Goal: Transaction & Acquisition: Subscribe to service/newsletter

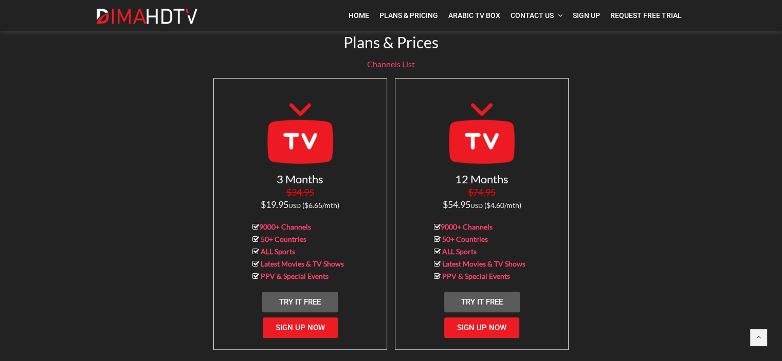
scroll to position [968, 0]
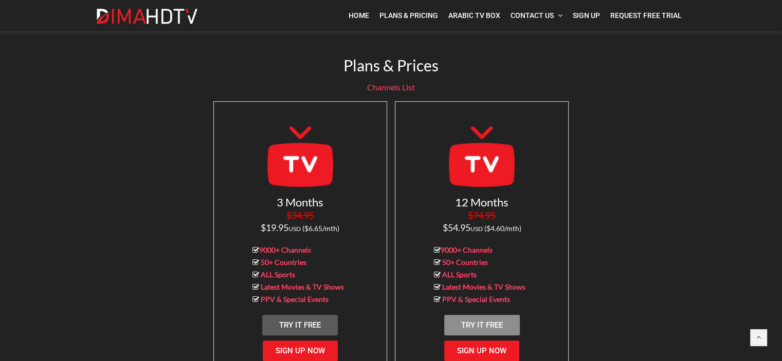
click at [475, 321] on span "Try It Free" at bounding box center [482, 325] width 42 height 9
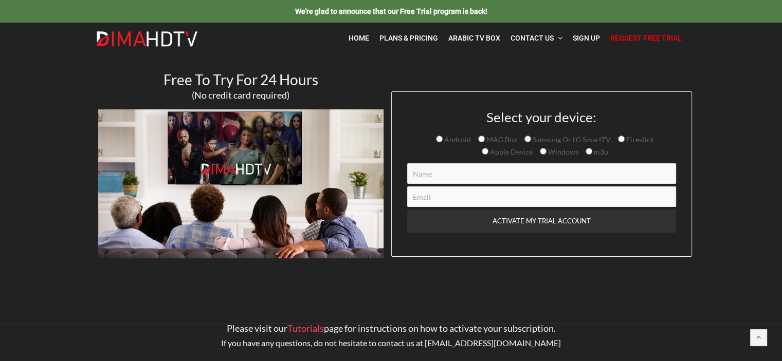
click at [428, 165] on input "Contact form" at bounding box center [541, 173] width 269 height 21
click at [586, 151] on input "m3u" at bounding box center [588, 151] width 7 height 7
radio input "true"
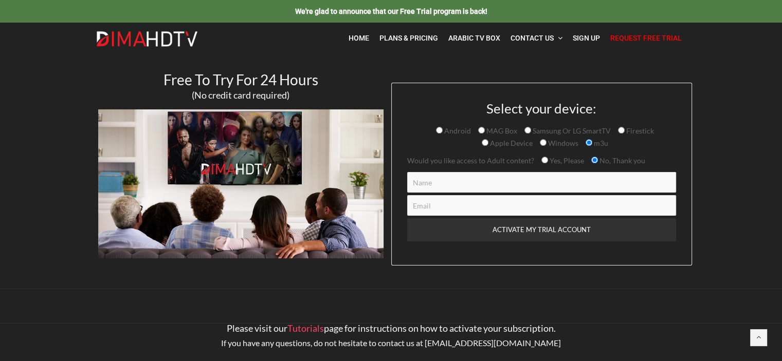
click at [438, 179] on input "Contact form" at bounding box center [541, 182] width 269 height 21
type input "Marcin"
click at [439, 211] on input "Contact form" at bounding box center [541, 205] width 269 height 21
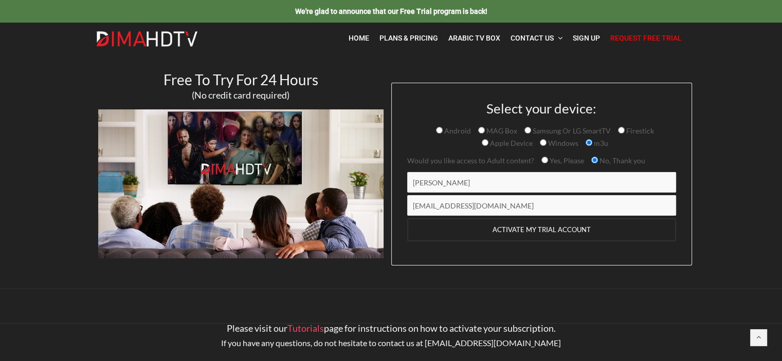
type input "marbo5@op.pl"
click at [535, 230] on input "ACTIVATE MY TRIAL ACCOUNT" at bounding box center [541, 229] width 269 height 23
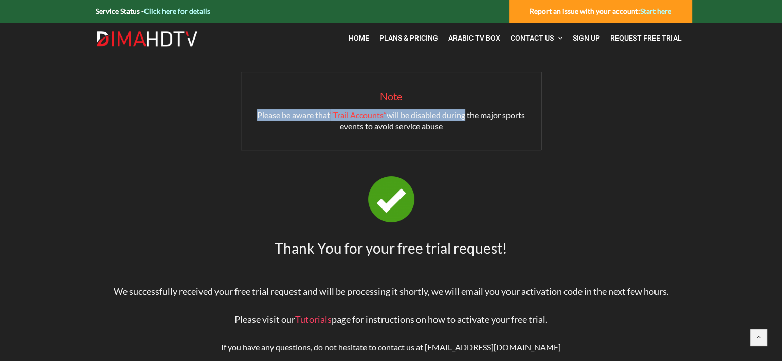
drag, startPoint x: 255, startPoint y: 112, endPoint x: 496, endPoint y: 115, distance: 240.6
click at [479, 114] on span "Please be aware that “Trail Accounts” will be disabled during the major sports …" at bounding box center [391, 120] width 268 height 21
drag, startPoint x: 537, startPoint y: 124, endPoint x: 392, endPoint y: 119, distance: 144.5
click at [392, 119] on p "Please be aware that “Trail Accounts” will be disabled during the major sports …" at bounding box center [391, 120] width 284 height 23
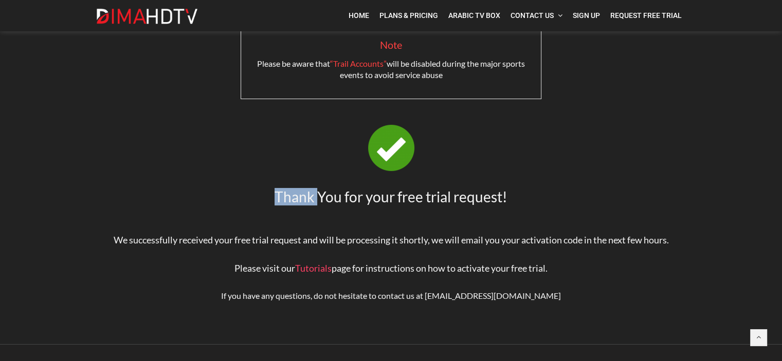
click at [325, 196] on p "Thank You for your free trial request!" at bounding box center [391, 196] width 586 height 15
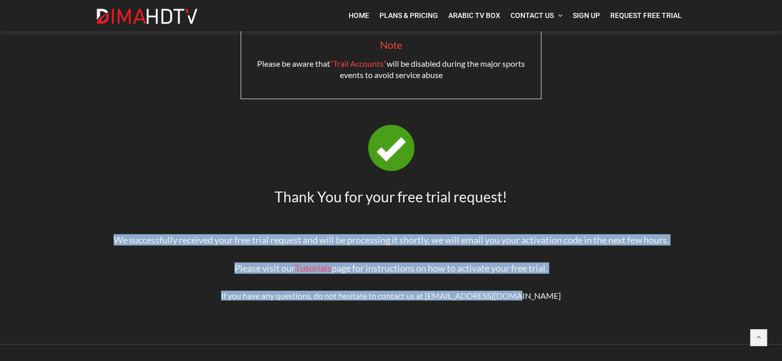
drag, startPoint x: 391, startPoint y: 209, endPoint x: 533, endPoint y: 295, distance: 165.8
click at [553, 292] on div "Note Please be aware that “Trail Accounts” will be disabled during the major sp…" at bounding box center [391, 183] width 586 height 324
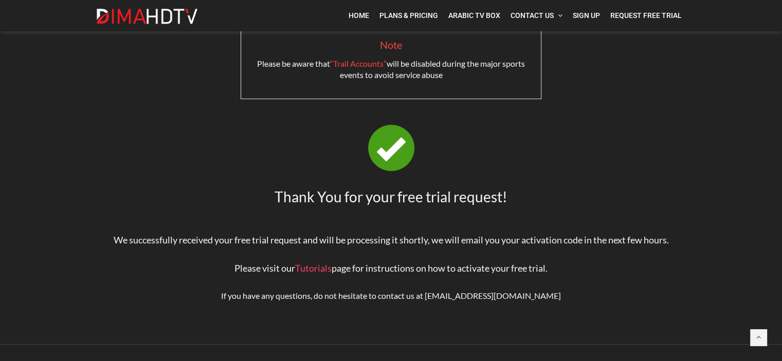
click at [158, 127] on figure at bounding box center [391, 148] width 586 height 46
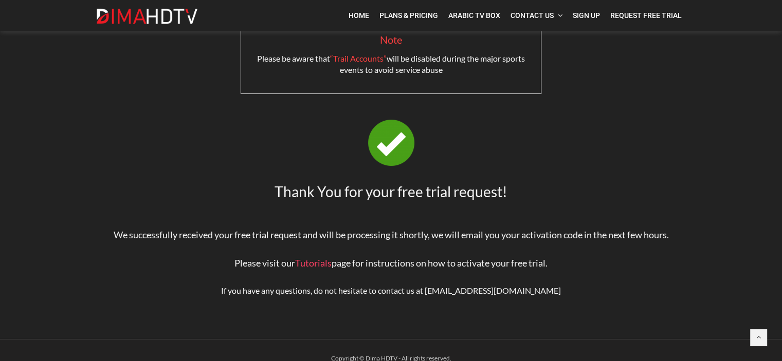
scroll to position [72, 0]
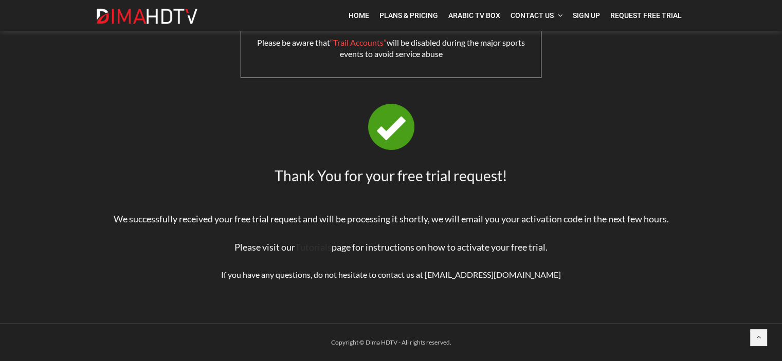
click at [315, 244] on link "Tutorials" at bounding box center [313, 247] width 36 height 11
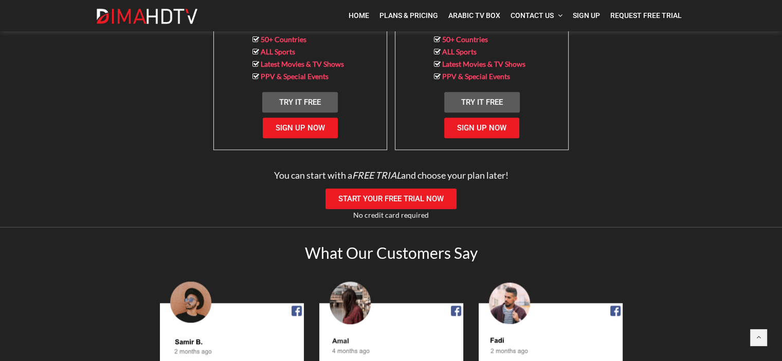
scroll to position [1191, 0]
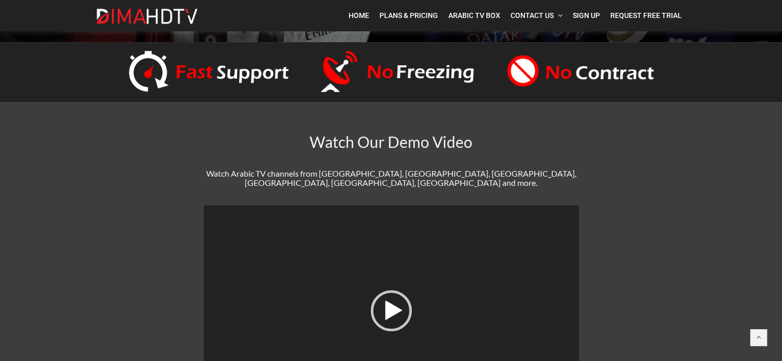
scroll to position [103, 0]
